Goal: Task Accomplishment & Management: Manage account settings

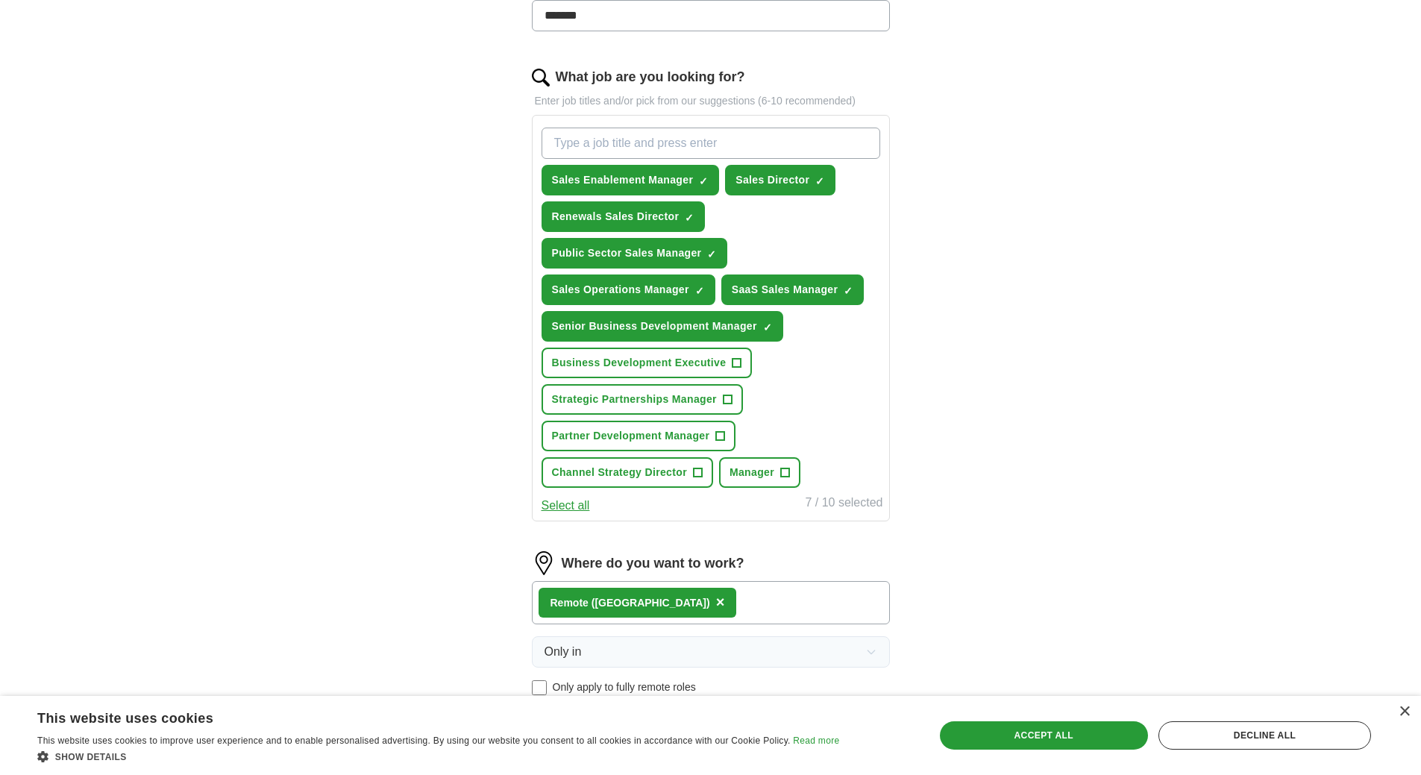
scroll to position [447, 0]
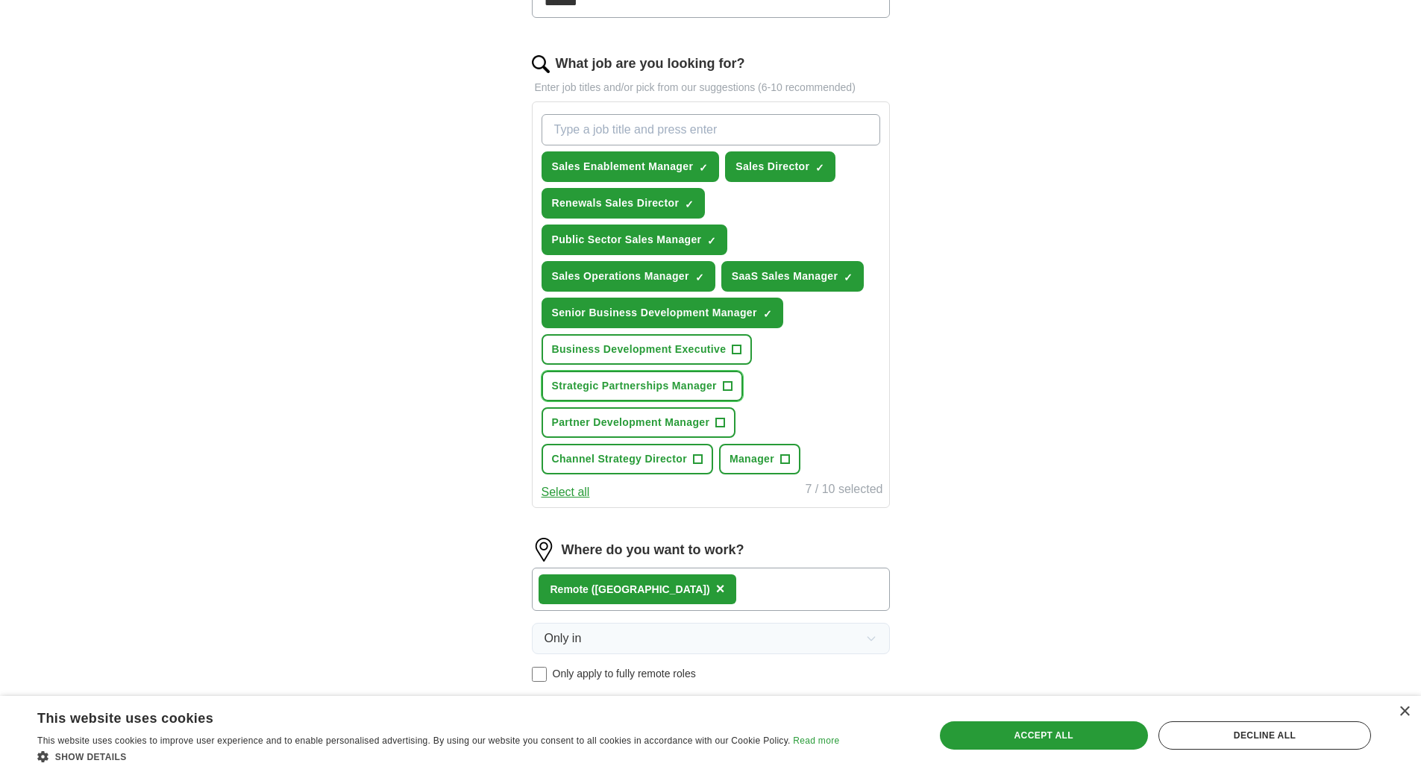
click at [682, 383] on span "Strategic Partnerships Manager" at bounding box center [634, 386] width 165 height 16
click at [755, 461] on span "Manager" at bounding box center [751, 459] width 45 height 16
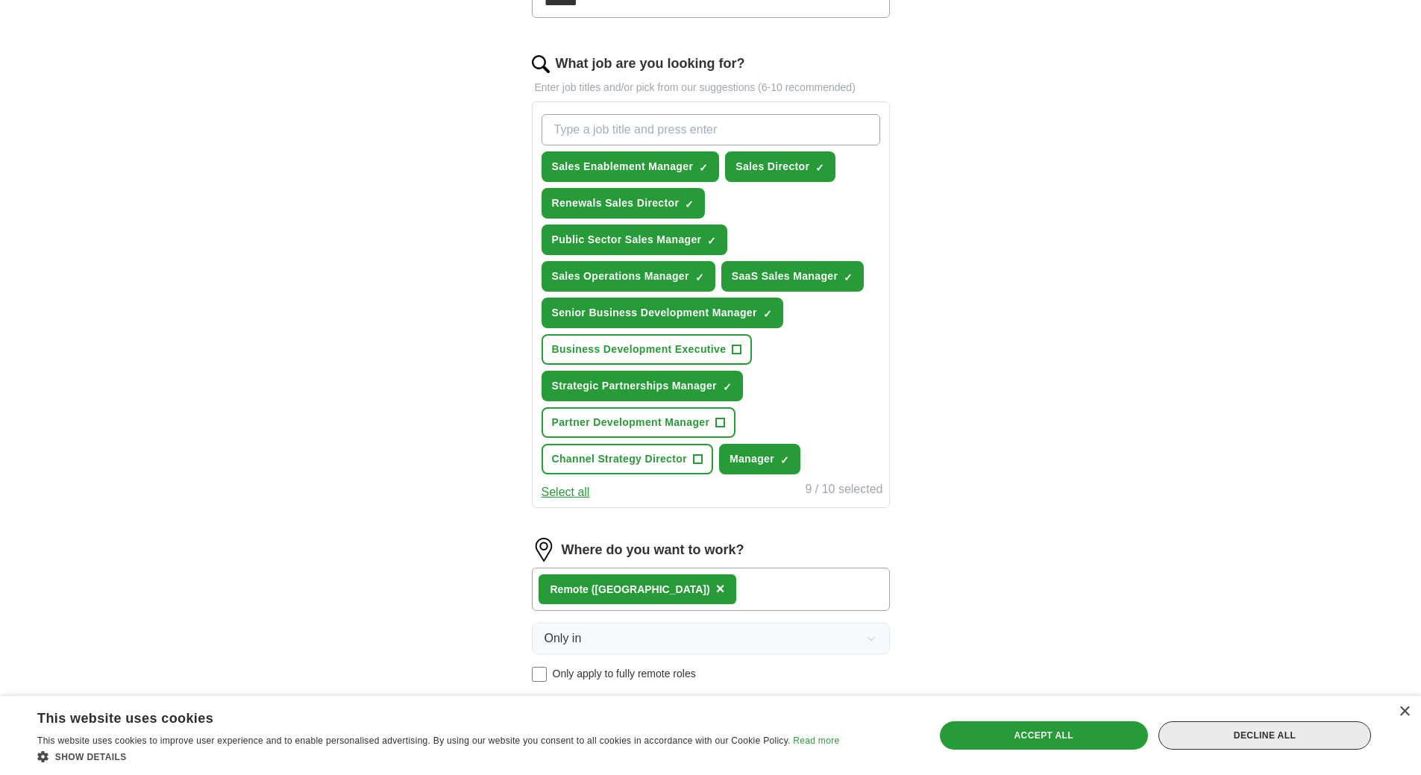
click at [1253, 736] on div "Decline all" at bounding box center [1264, 735] width 213 height 28
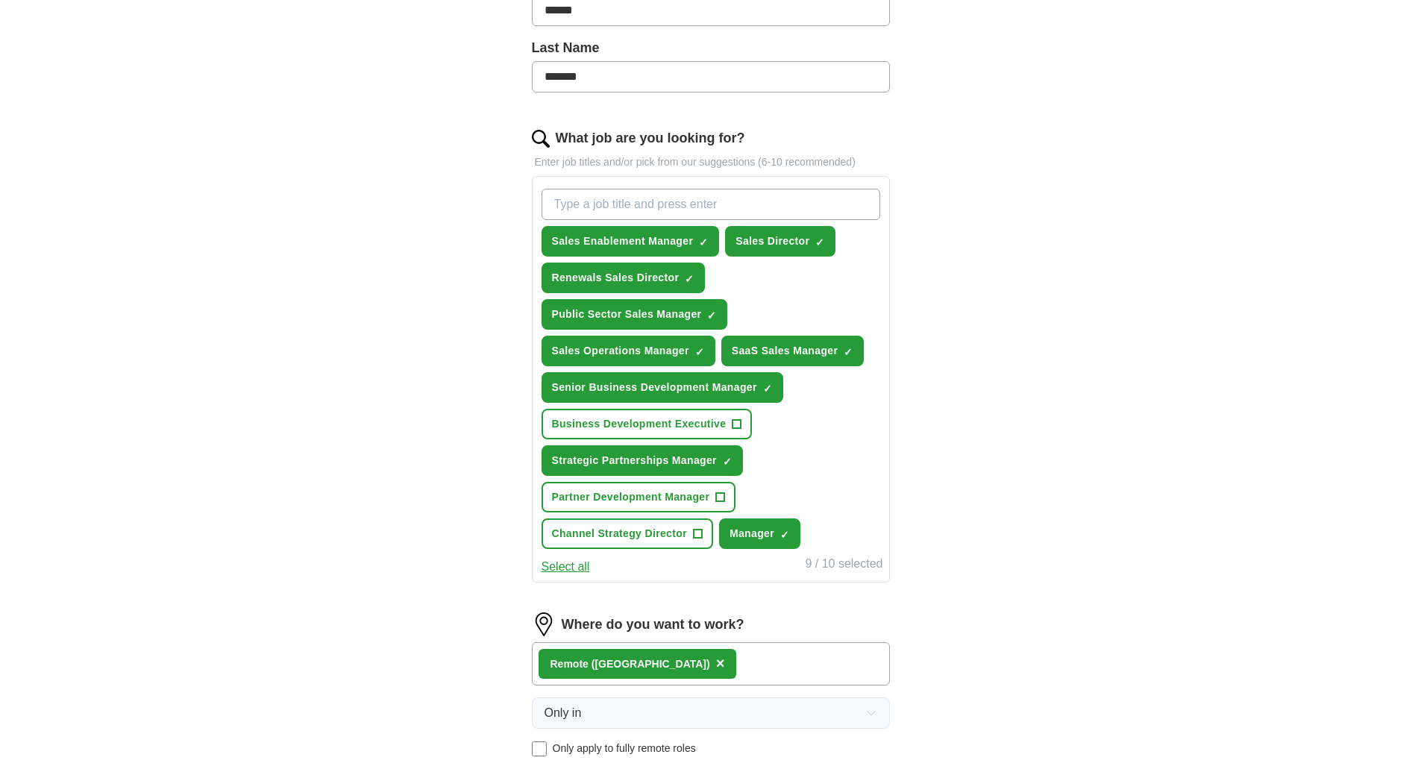
scroll to position [671, 0]
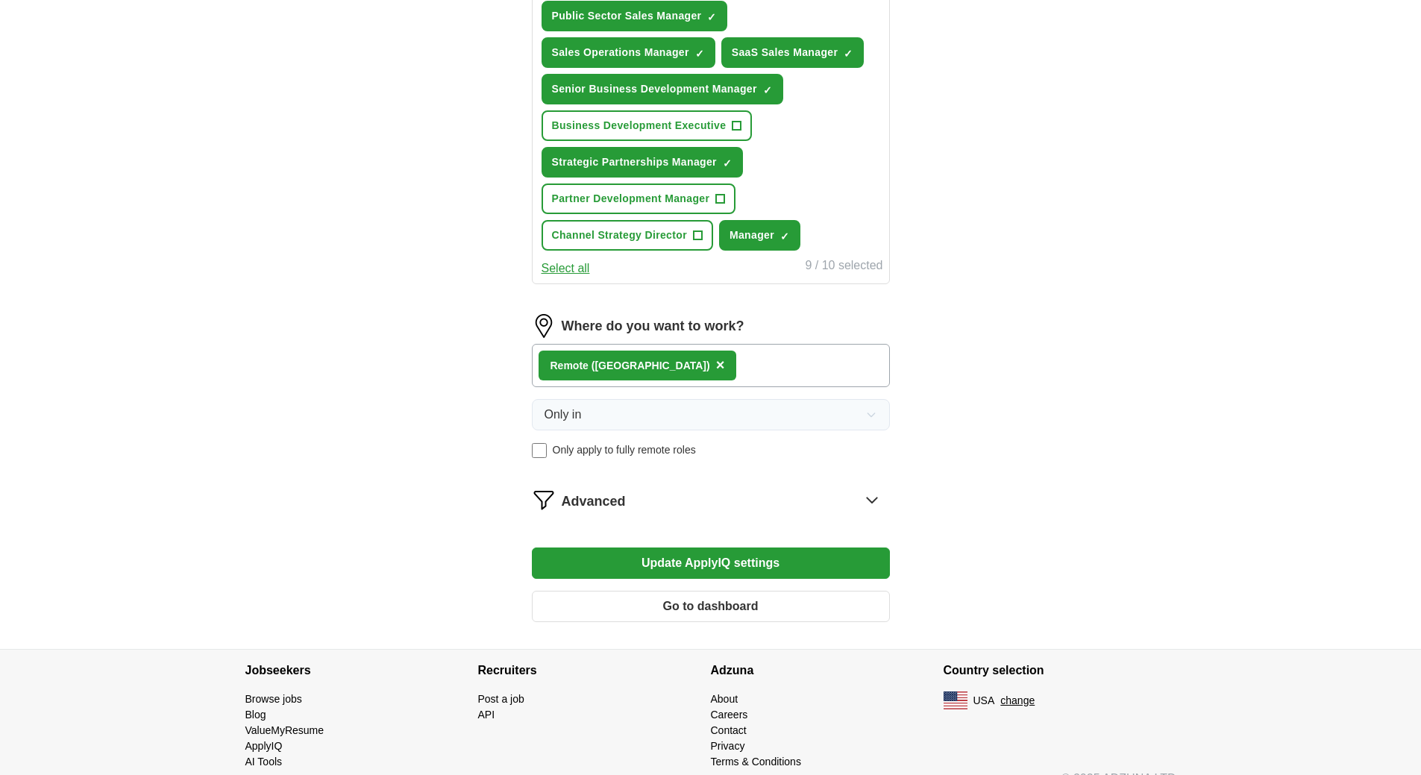
click at [685, 562] on button "Update ApplyIQ settings" at bounding box center [711, 562] width 358 height 31
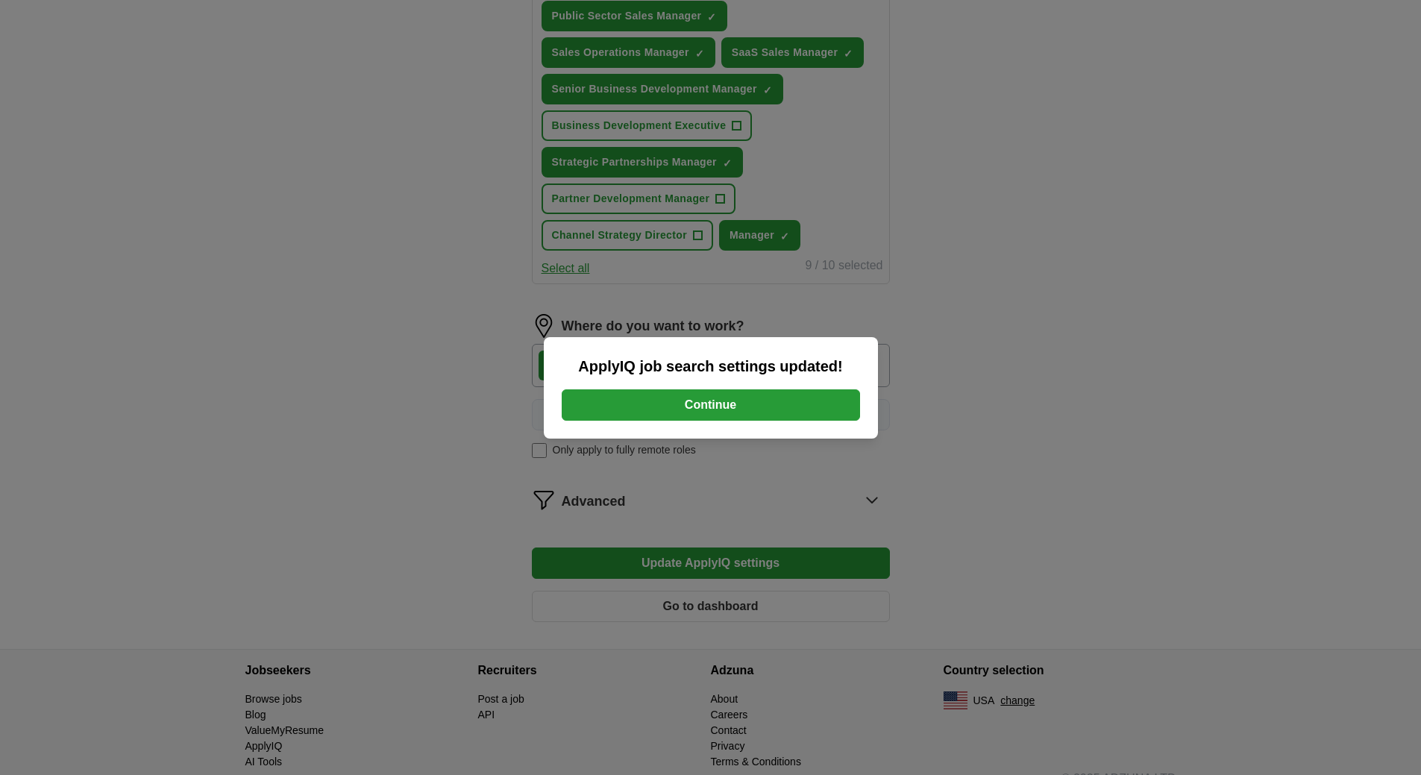
click at [741, 409] on button "Continue" at bounding box center [711, 404] width 298 height 31
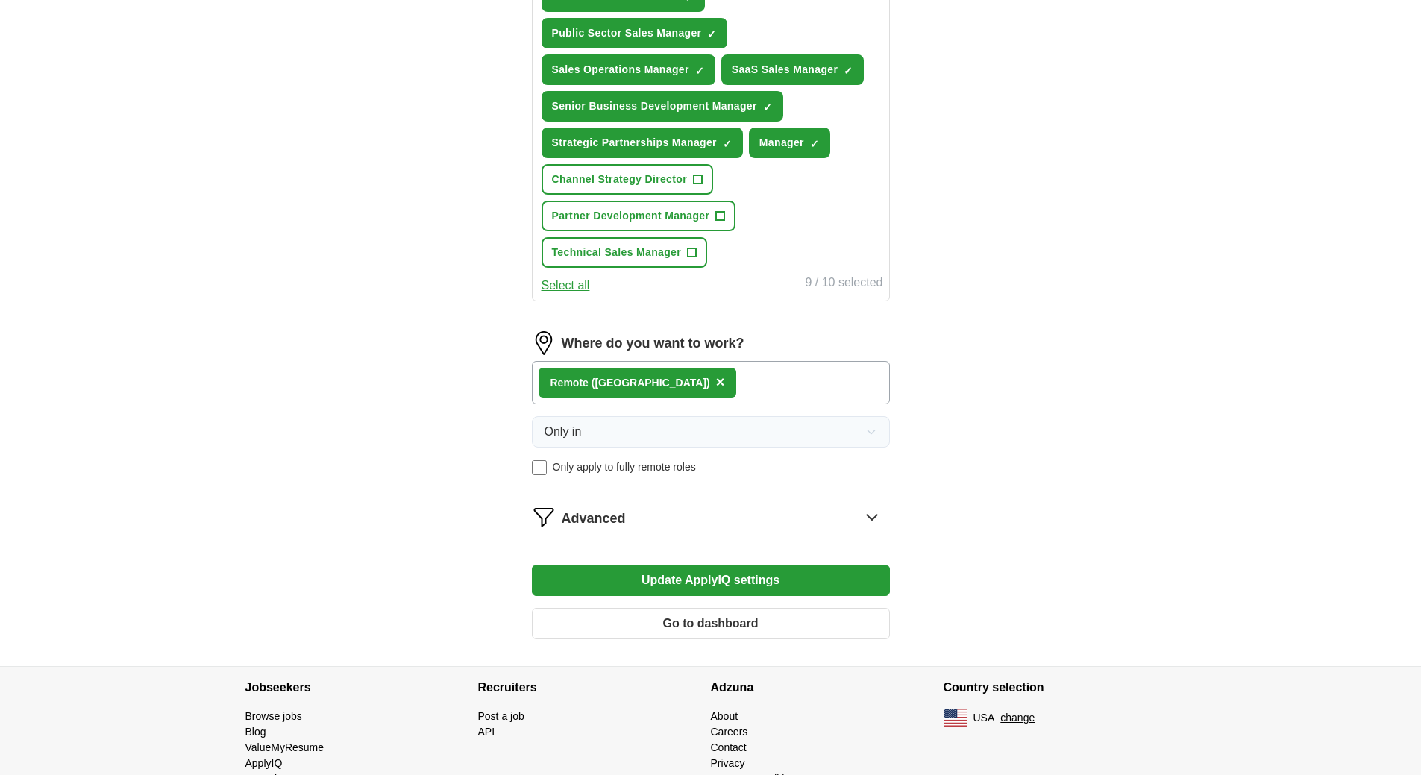
scroll to position [696, 0]
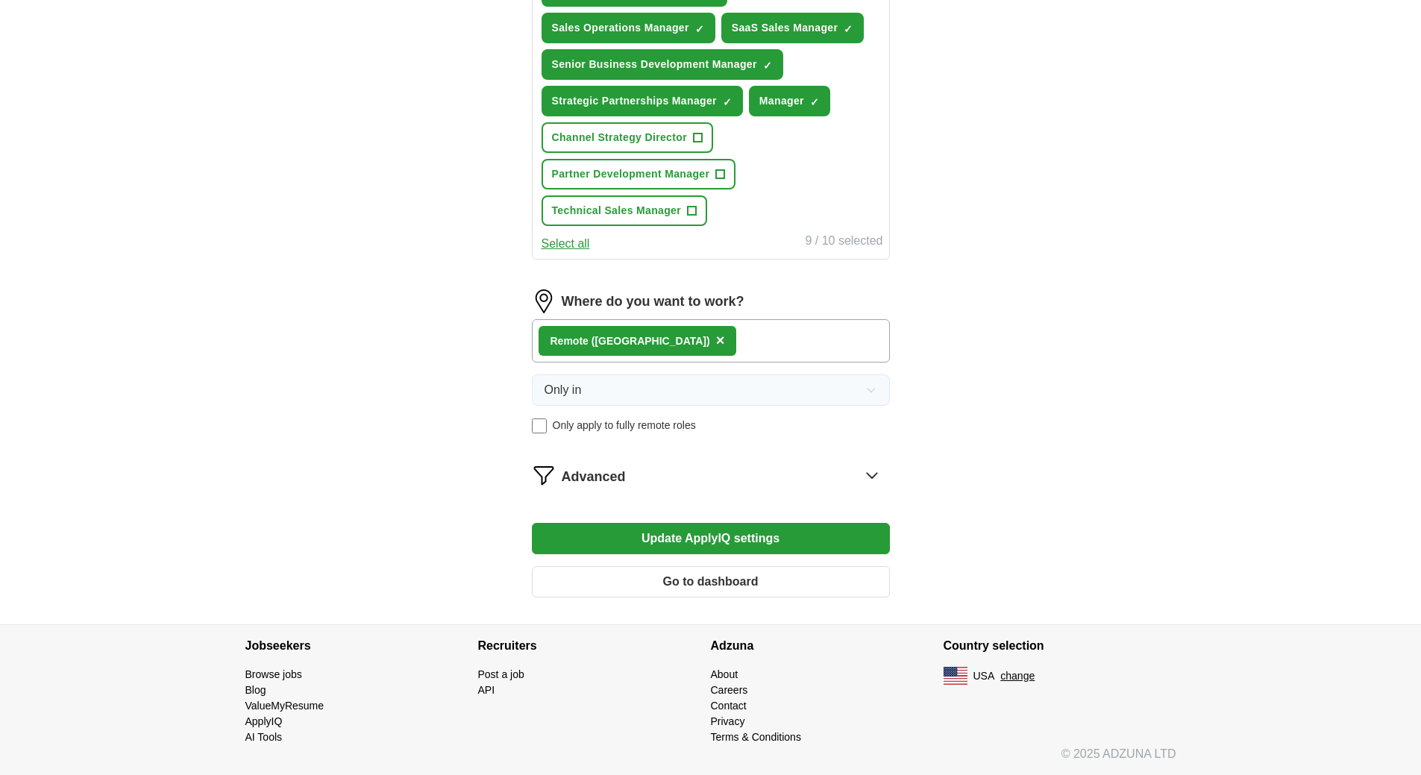
click at [749, 585] on button "Go to dashboard" at bounding box center [711, 581] width 358 height 31
